Goal: Use online tool/utility: Utilize a website feature to perform a specific function

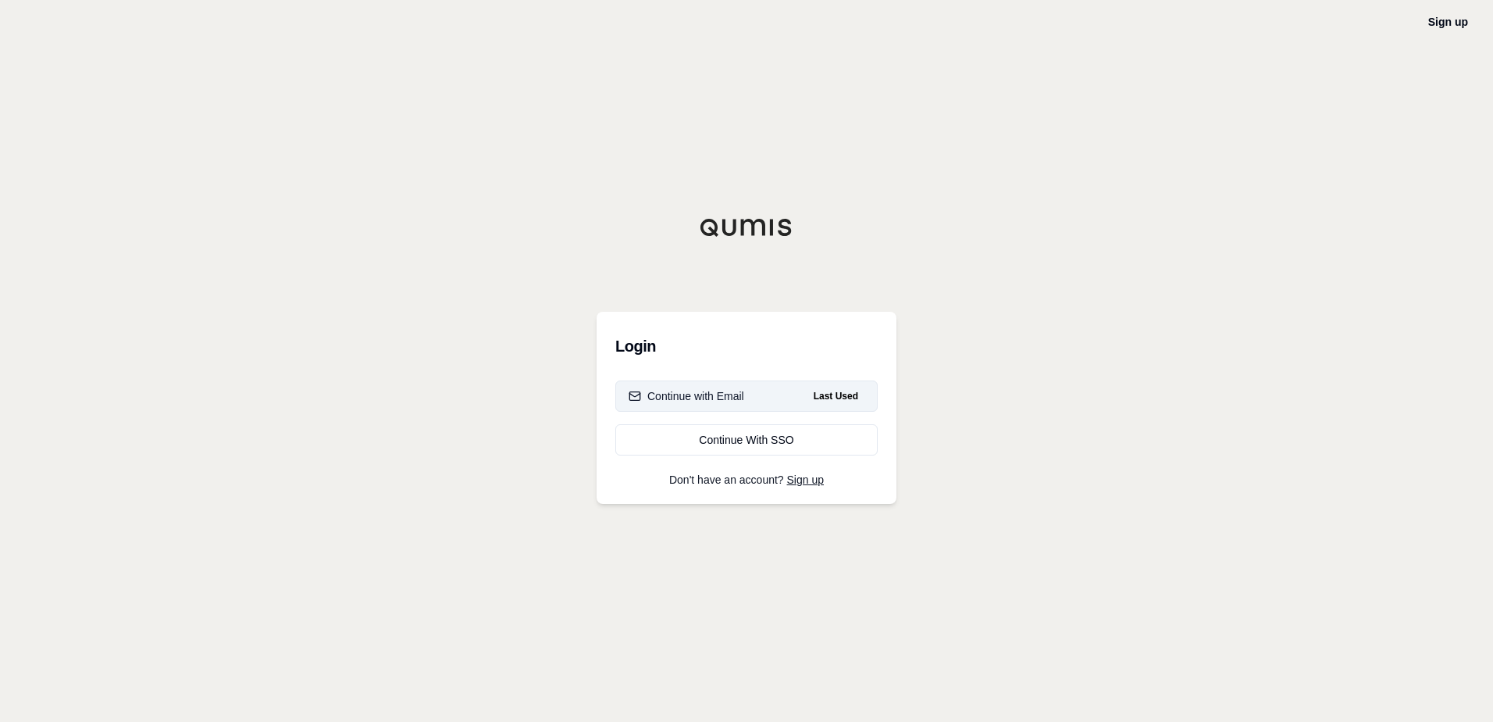
click at [772, 394] on button "Continue with Email Last Used" at bounding box center [746, 395] width 262 height 31
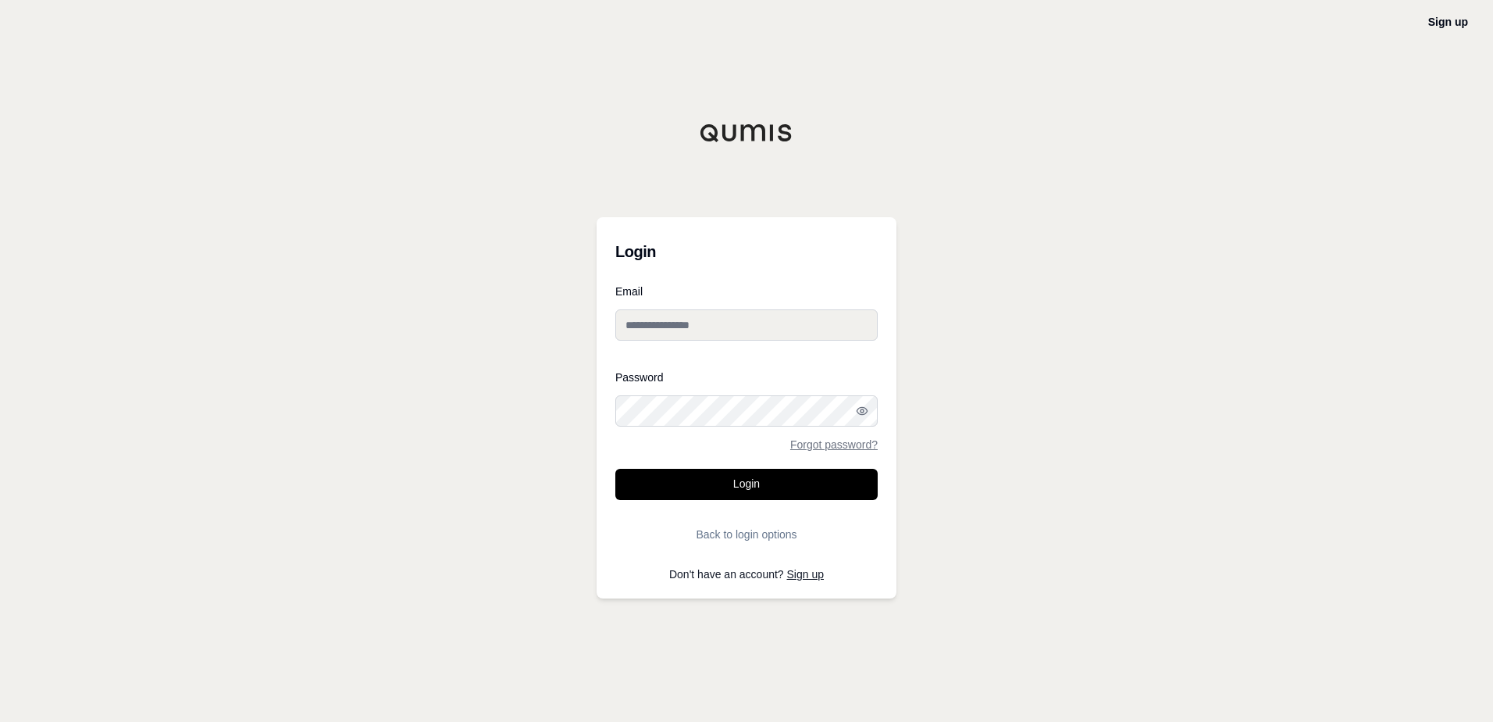
click at [706, 326] on input "Email" at bounding box center [746, 324] width 262 height 31
type input "**********"
click at [789, 483] on button "Login" at bounding box center [746, 484] width 262 height 31
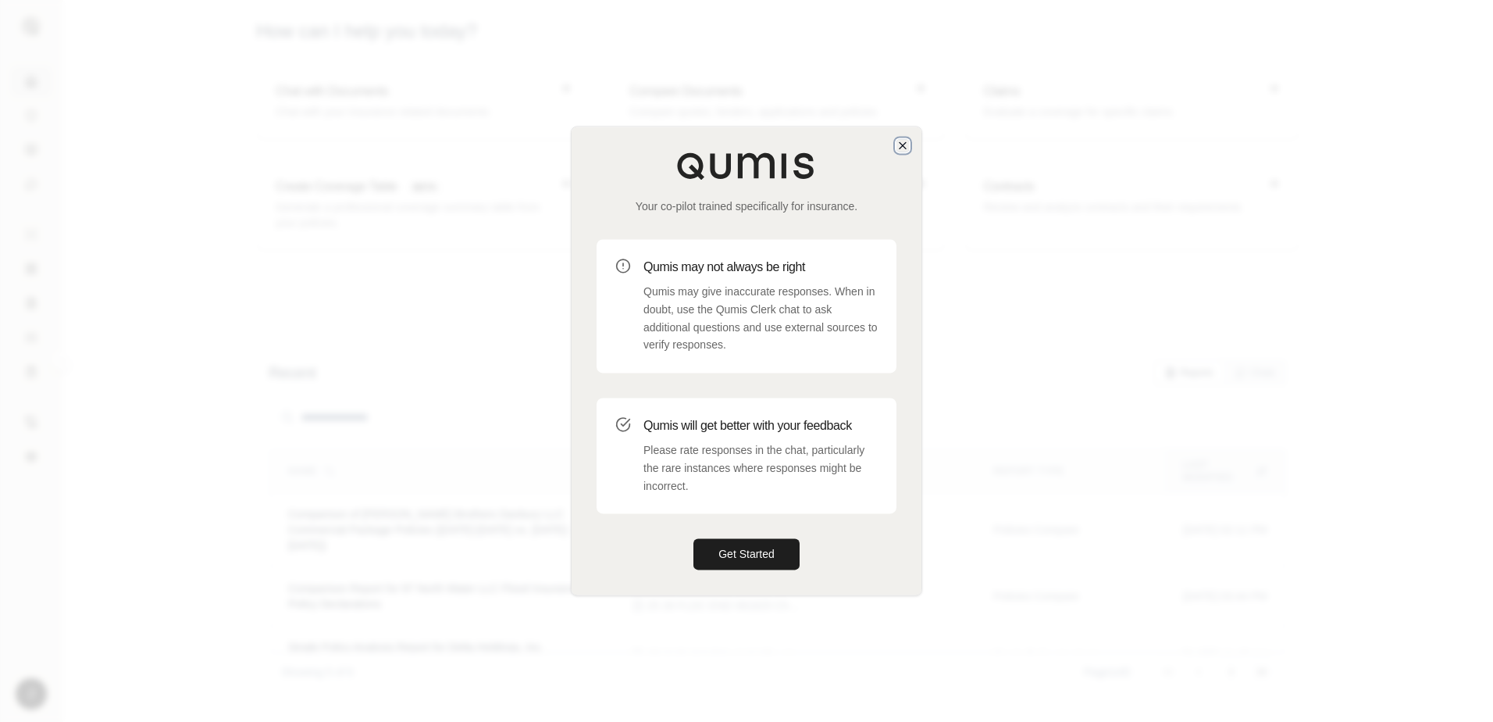
click at [902, 145] on icon "button" at bounding box center [903, 145] width 6 height 6
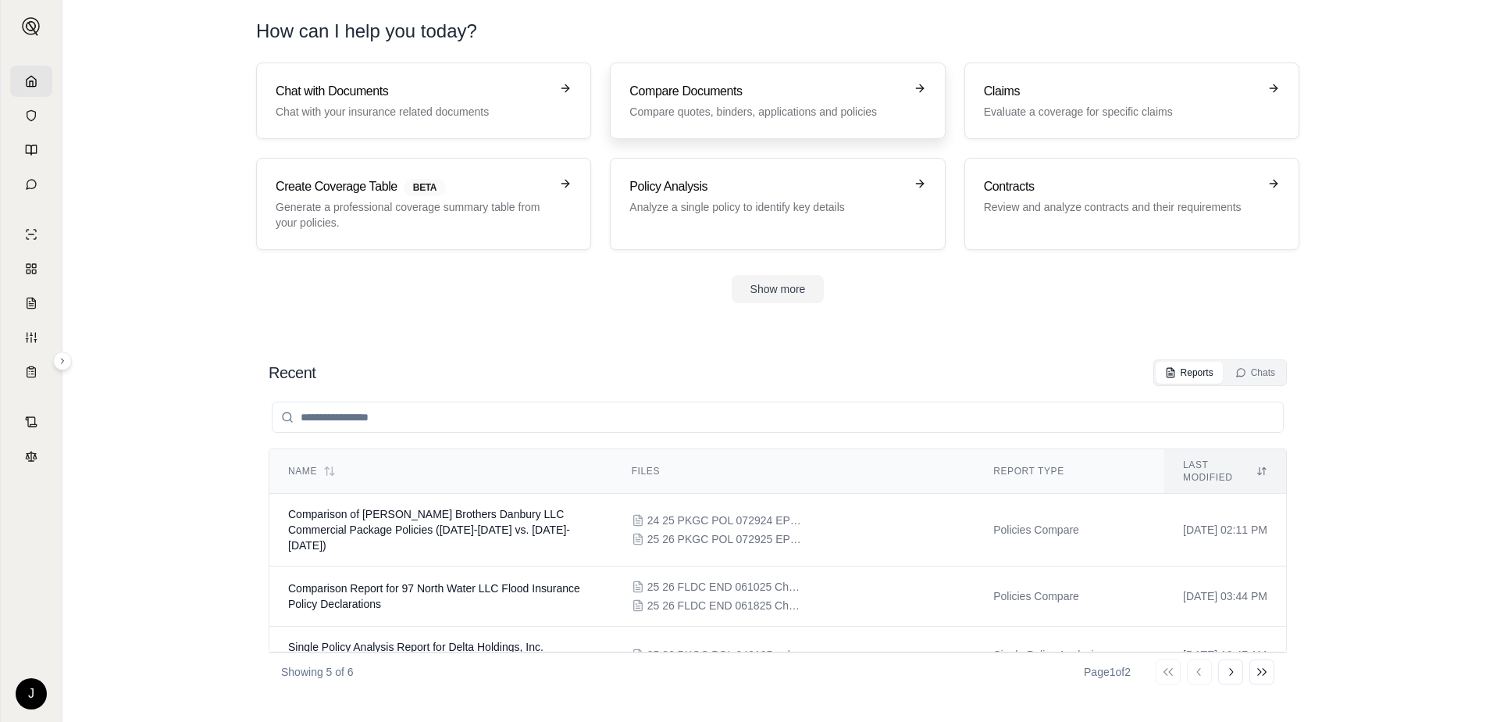
click at [735, 108] on p "Compare quotes, binders, applications and policies" at bounding box center [767, 112] width 274 height 16
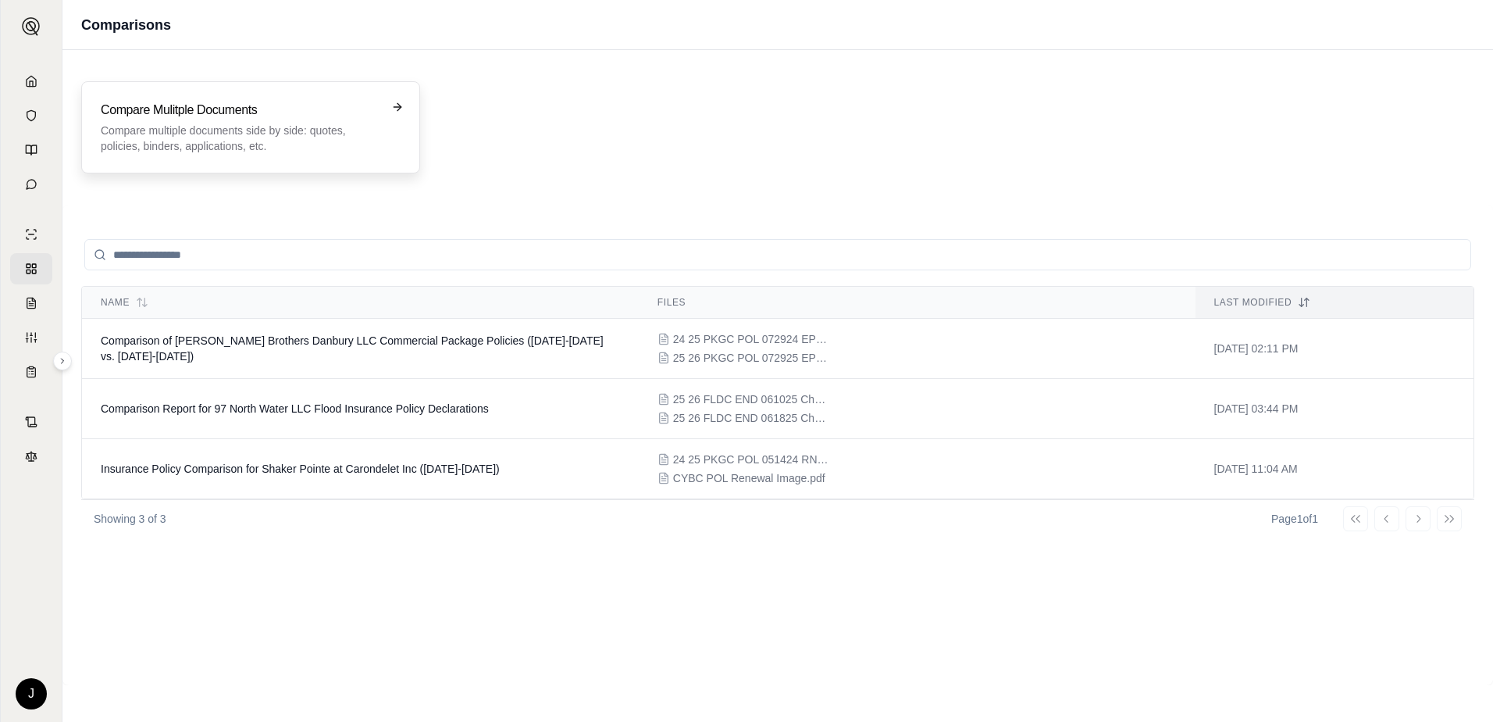
click at [276, 141] on p "Compare multiple documents side by side: quotes, policies, binders, application…" at bounding box center [240, 138] width 278 height 31
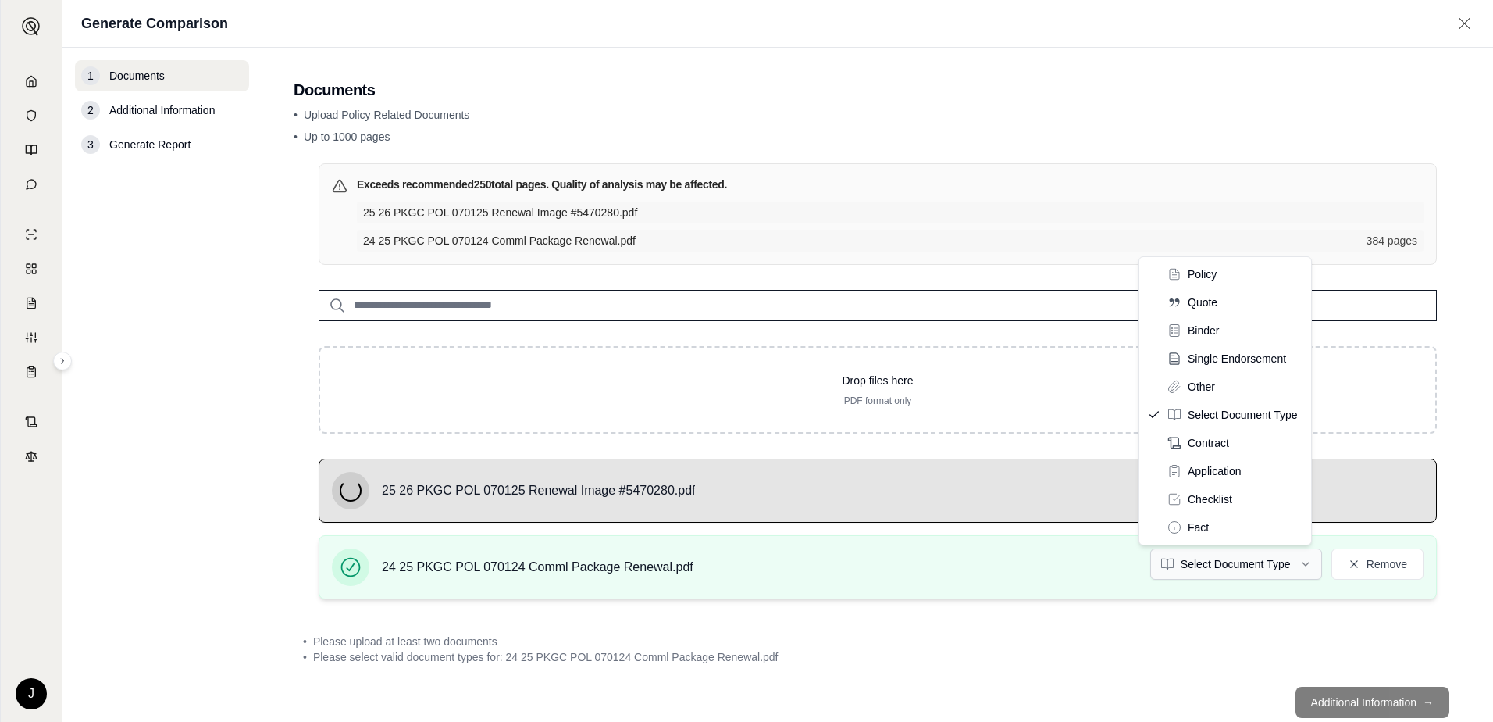
click at [1237, 562] on html "J Generate Comparison 1 Documents 2 Additional Information 3 Generate Report Do…" at bounding box center [746, 361] width 1493 height 722
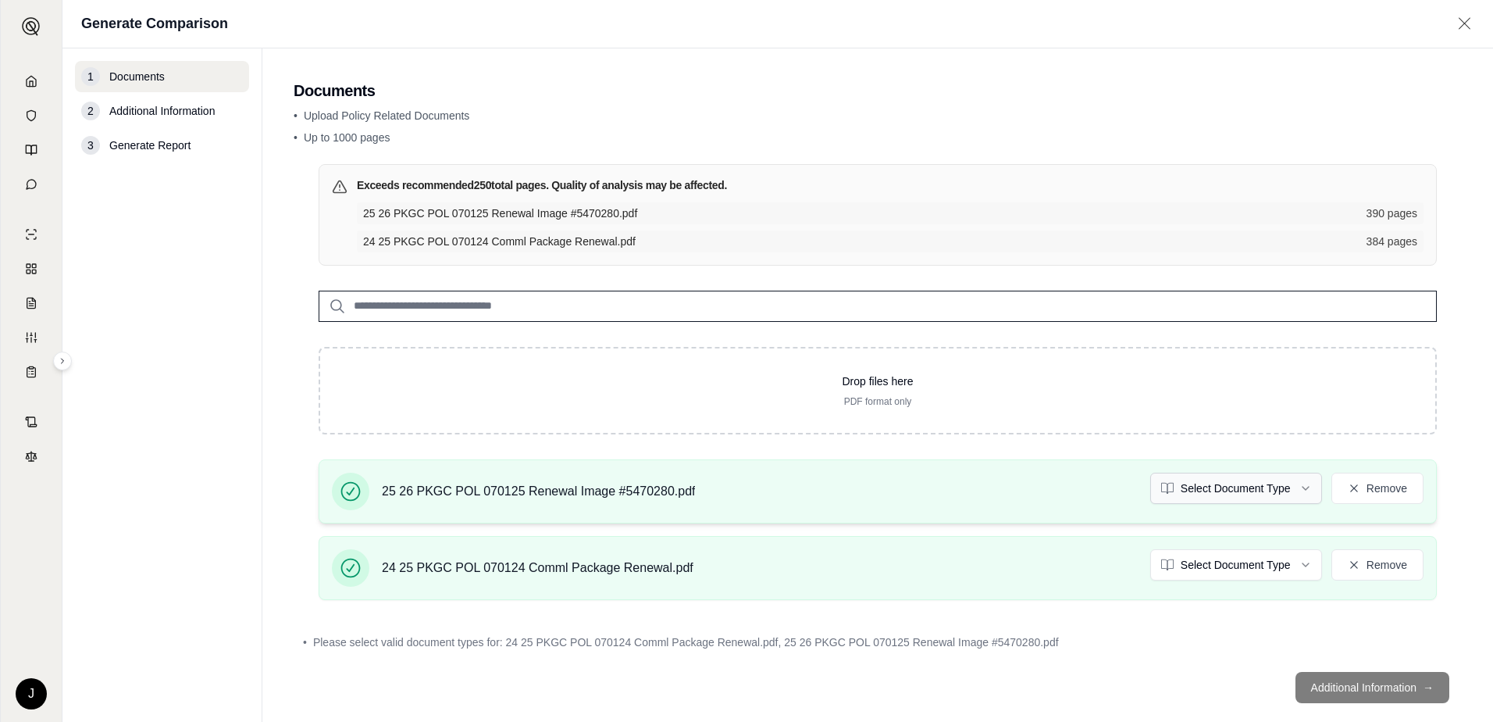
click at [1238, 492] on html "J Generate Comparison 1 Documents 2 Additional Information 3 Generate Report Do…" at bounding box center [746, 361] width 1493 height 722
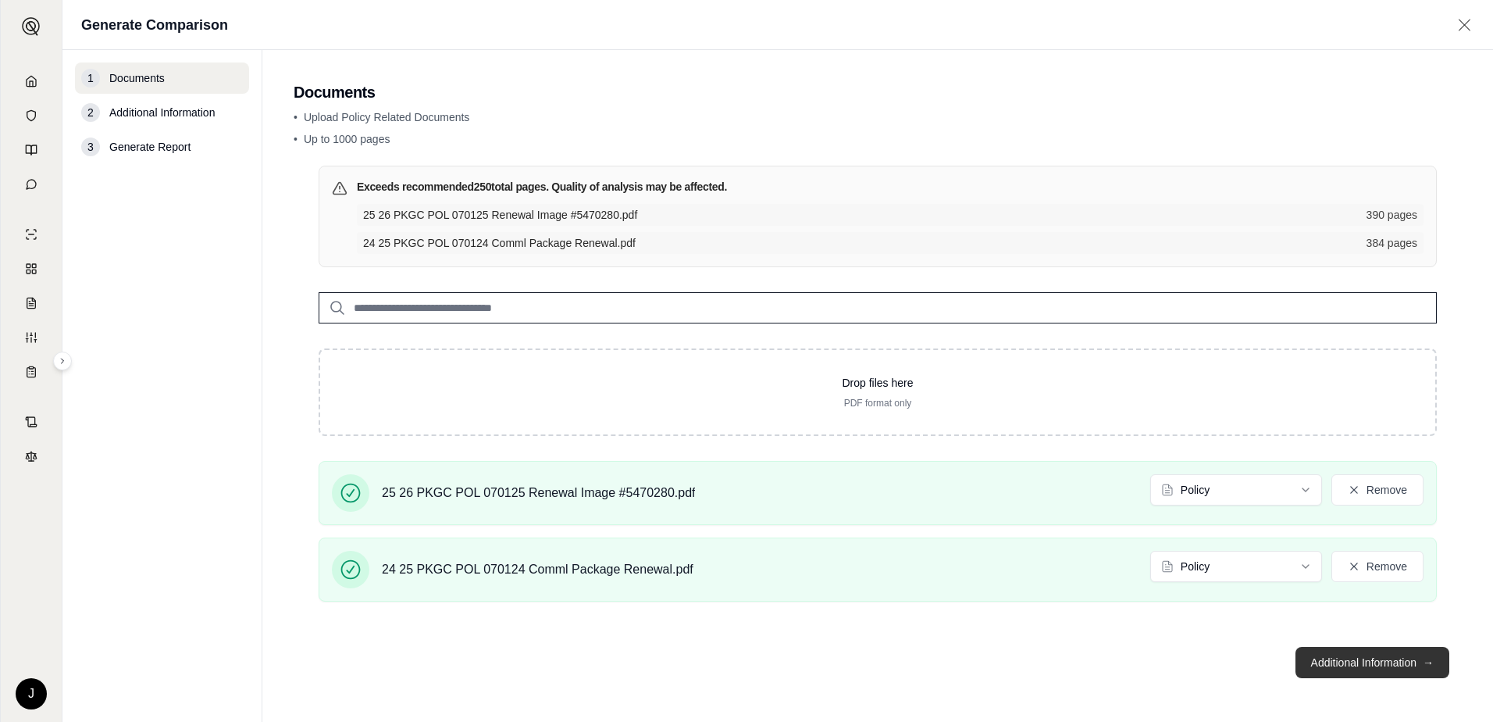
click at [1356, 665] on button "Additional Information →" at bounding box center [1373, 662] width 154 height 31
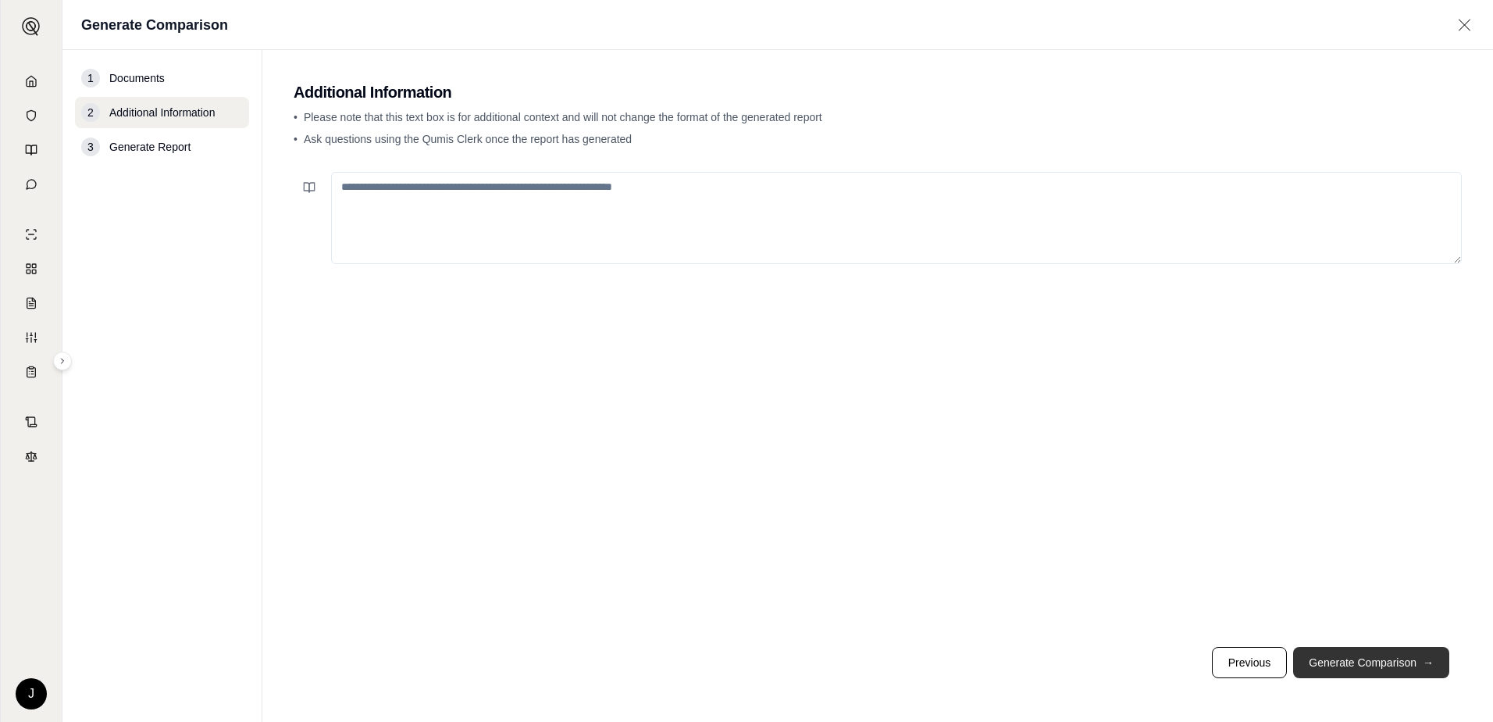
click at [1362, 656] on button "Generate Comparison →" at bounding box center [1371, 662] width 156 height 31
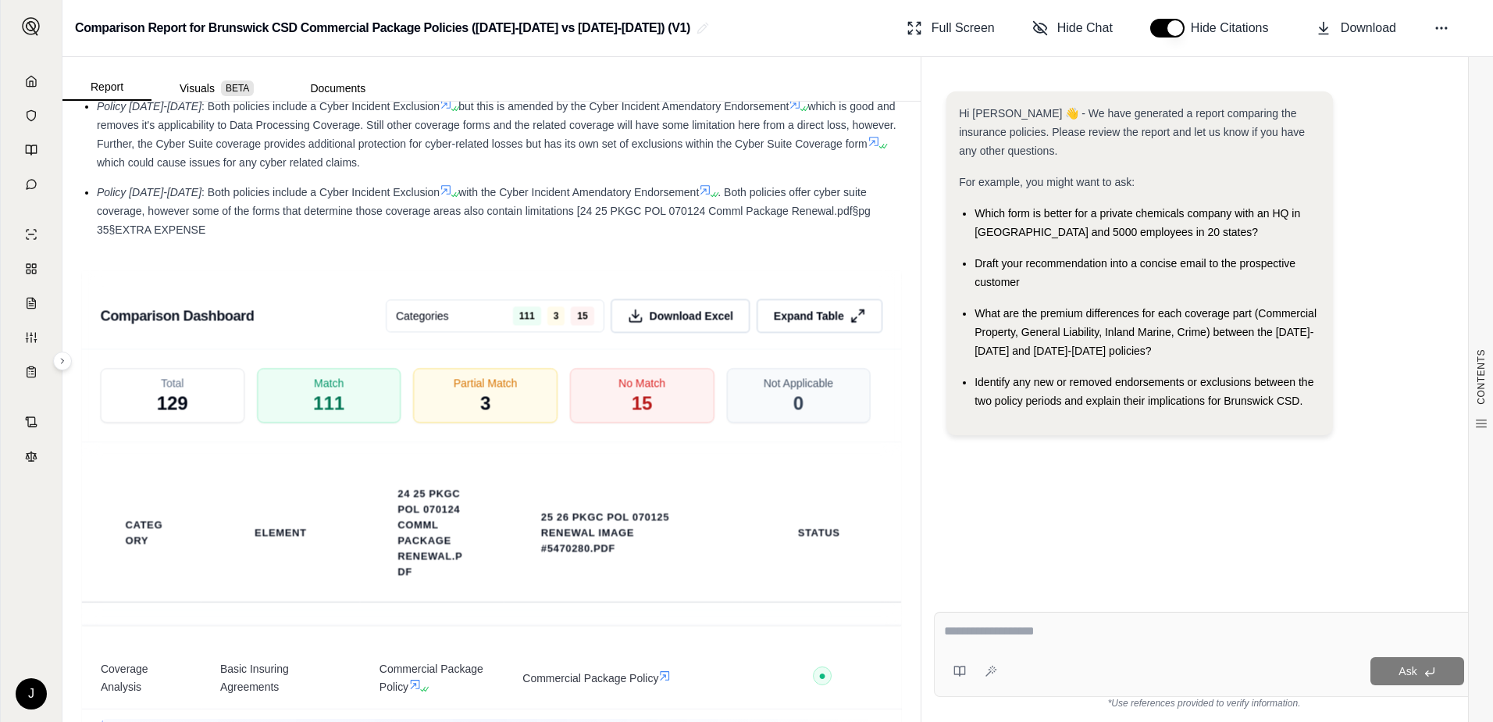
scroll to position [2603, 0]
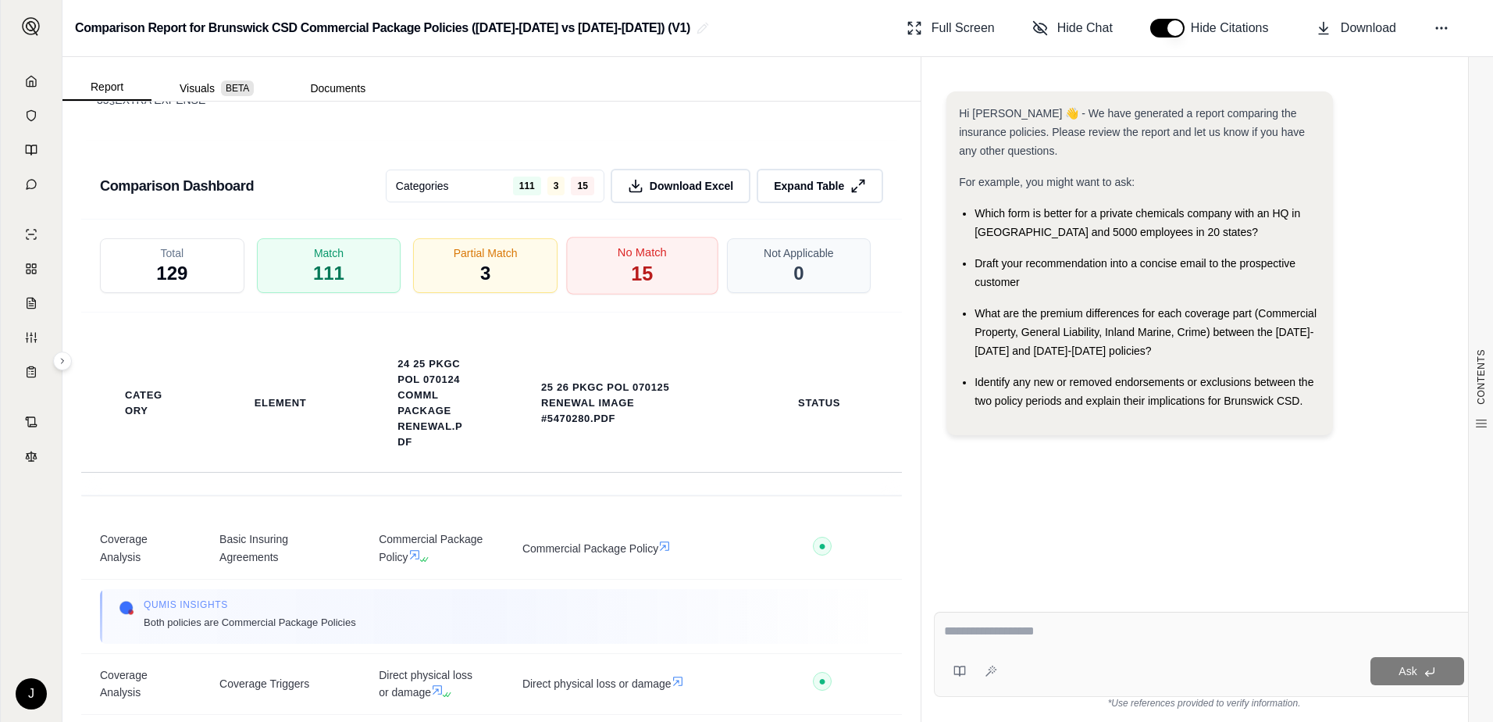
click at [608, 294] on div "No Match 15" at bounding box center [642, 266] width 152 height 58
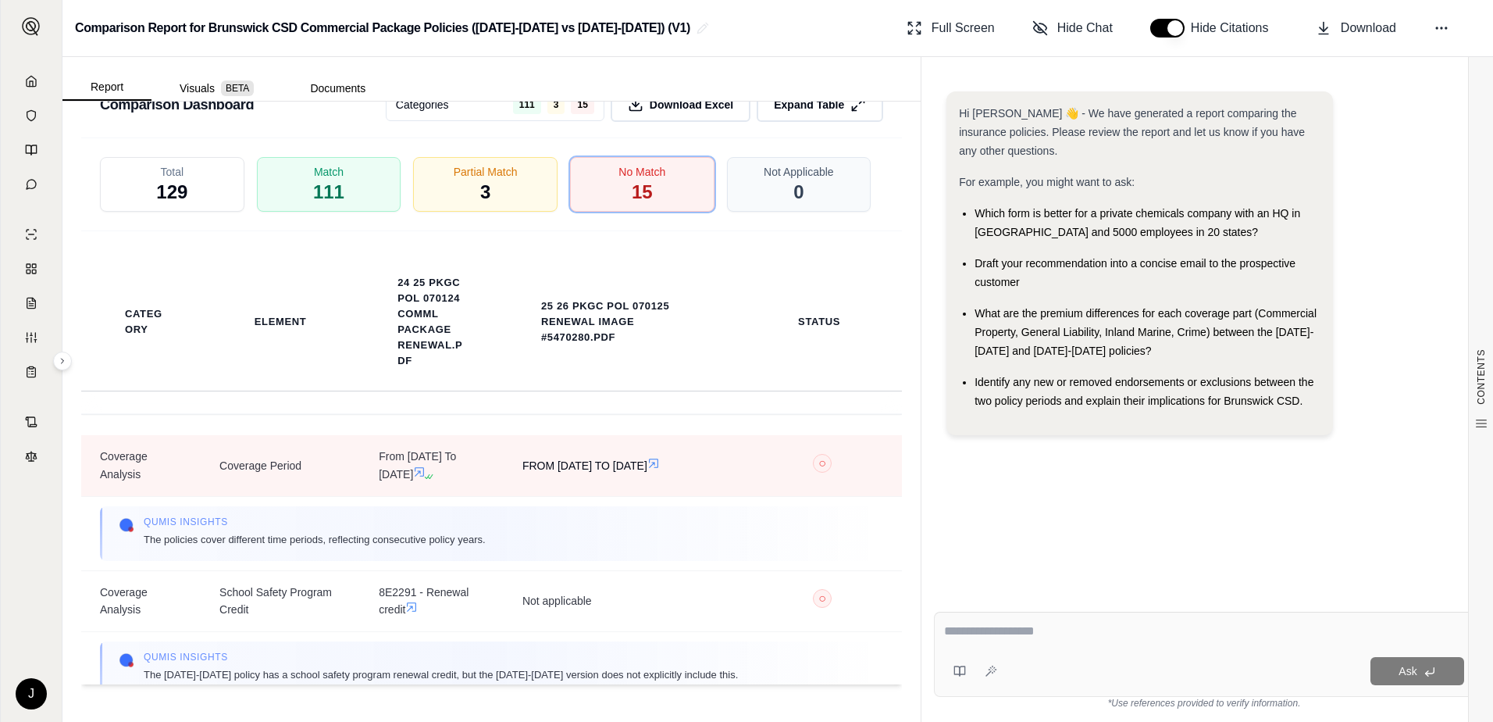
scroll to position [0, 0]
click at [819, 469] on span "○" at bounding box center [823, 464] width 8 height 12
click at [770, 479] on span "○ X" at bounding box center [823, 467] width 122 height 24
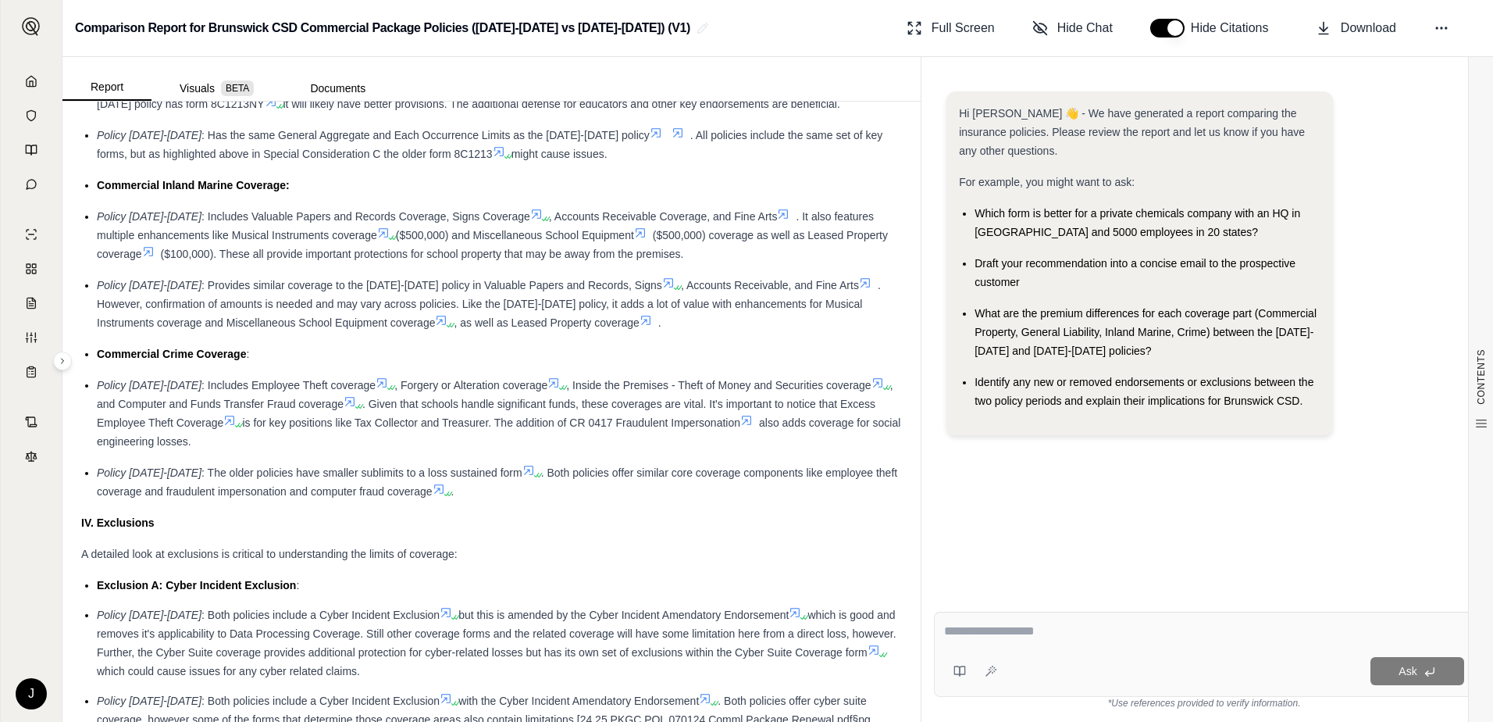
scroll to position [1829, 0]
